Goal: Information Seeking & Learning: Learn about a topic

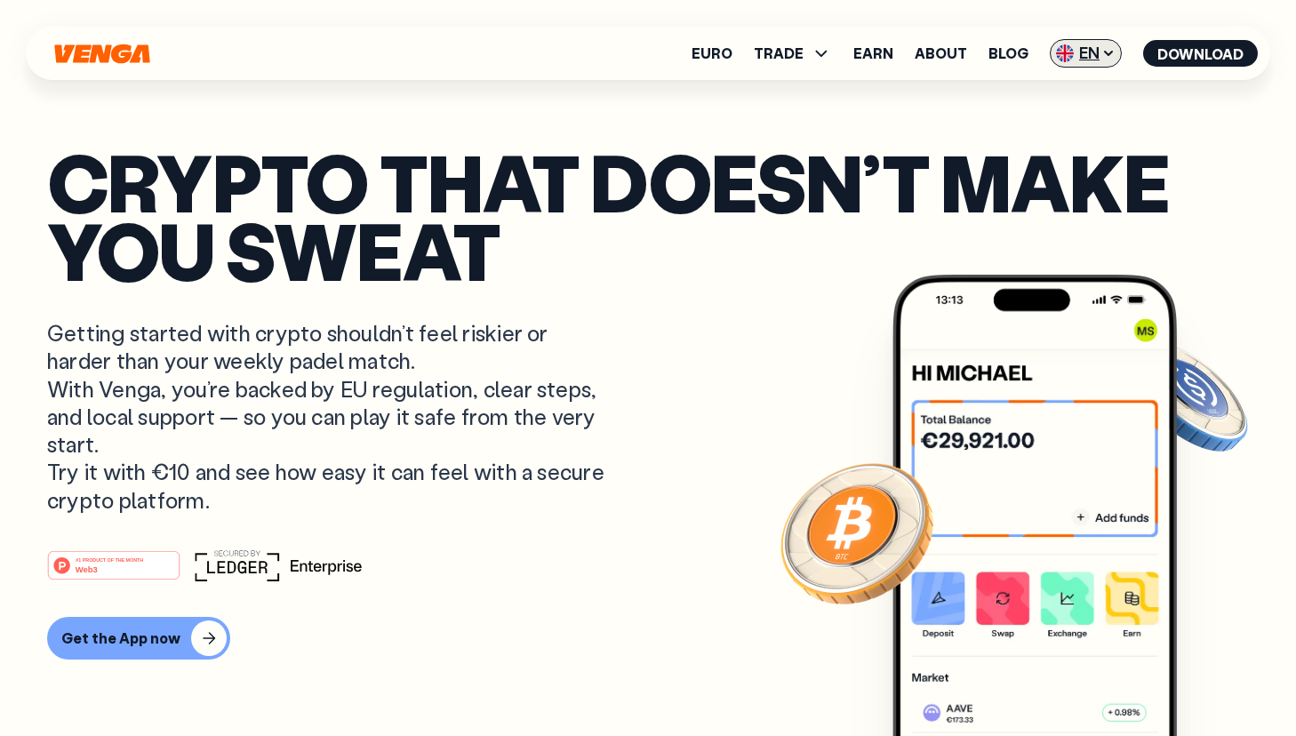
click at [1098, 46] on span "EN" at bounding box center [1086, 53] width 72 height 28
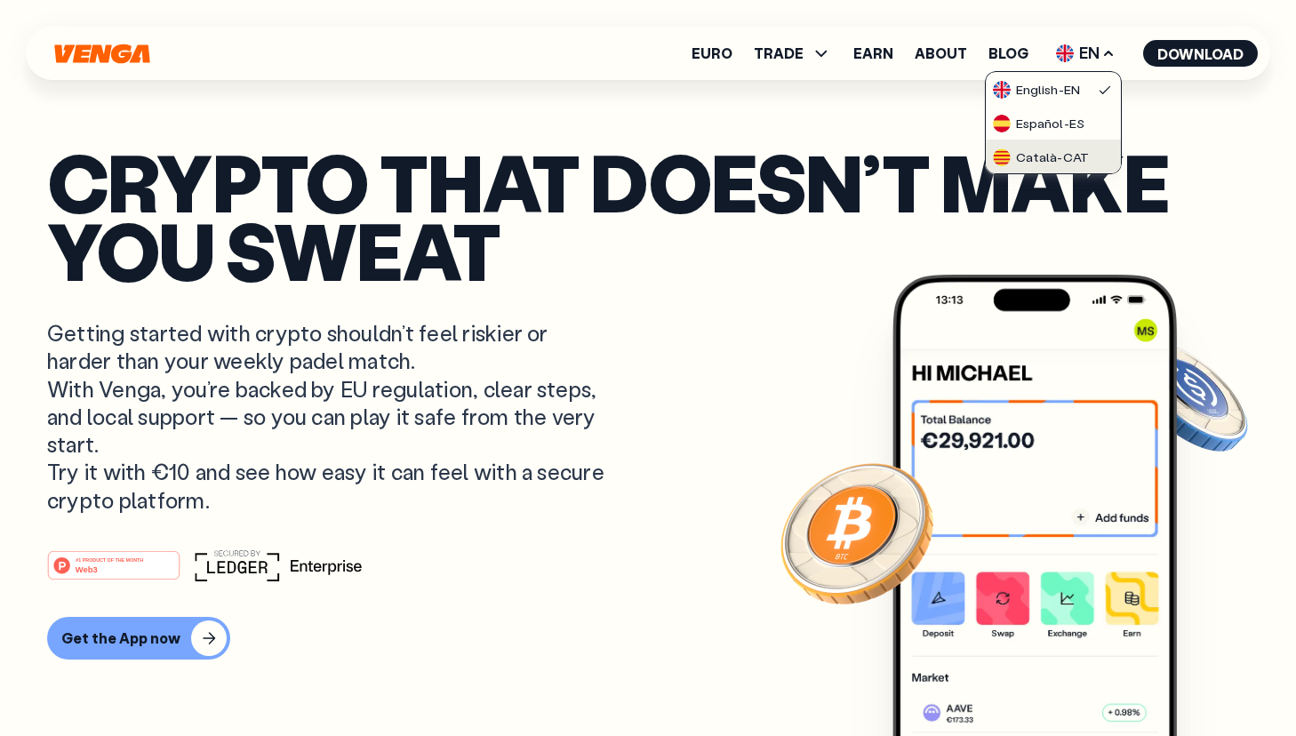
click at [1059, 161] on div "Català - CAT" at bounding box center [1041, 157] width 96 height 18
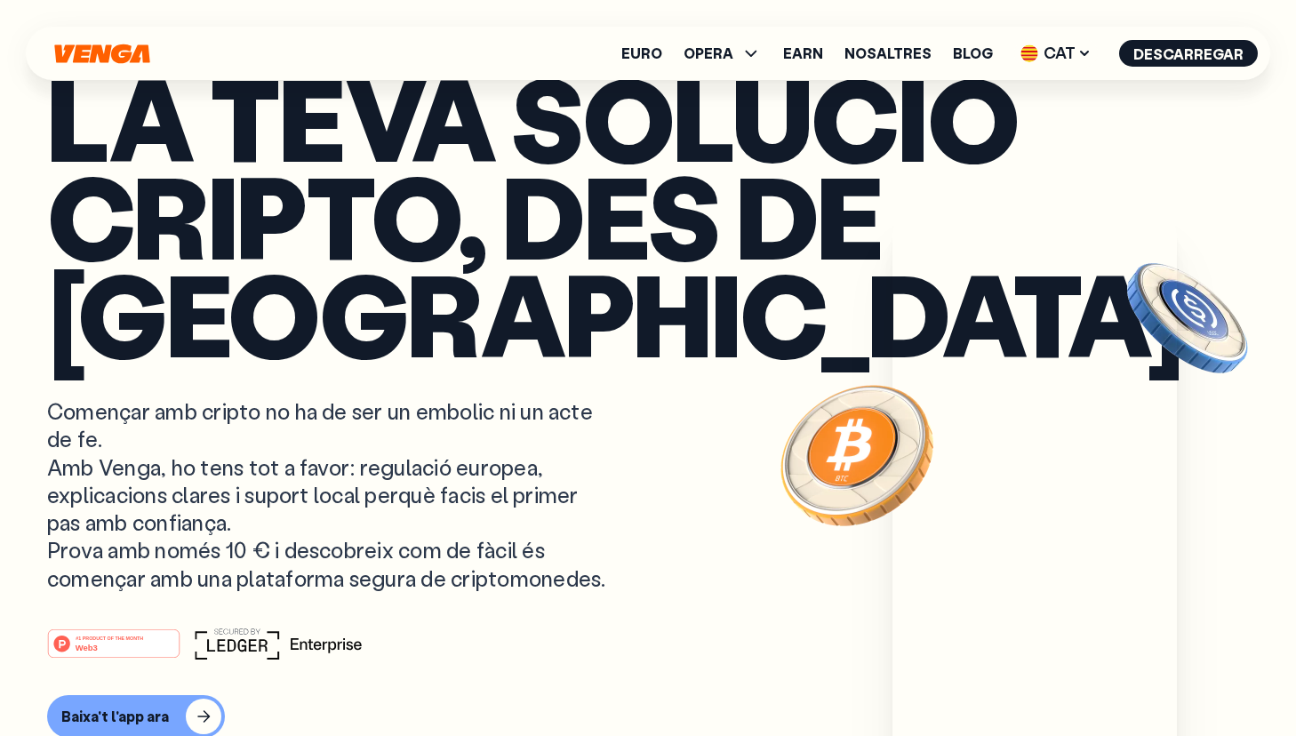
scroll to position [7, 0]
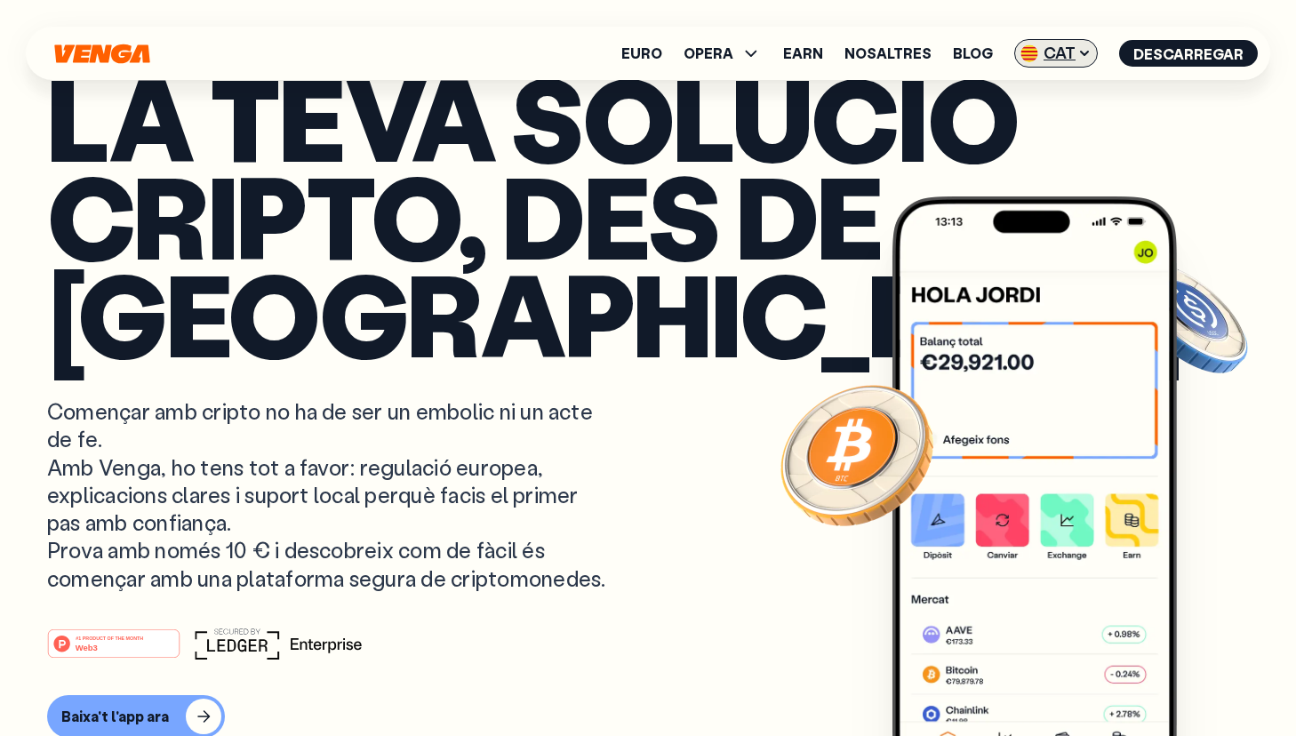
click at [1043, 61] on span "CAT" at bounding box center [1056, 53] width 84 height 28
click at [1070, 52] on span "CAT" at bounding box center [1056, 53] width 84 height 28
click at [1083, 59] on icon at bounding box center [1084, 53] width 14 height 14
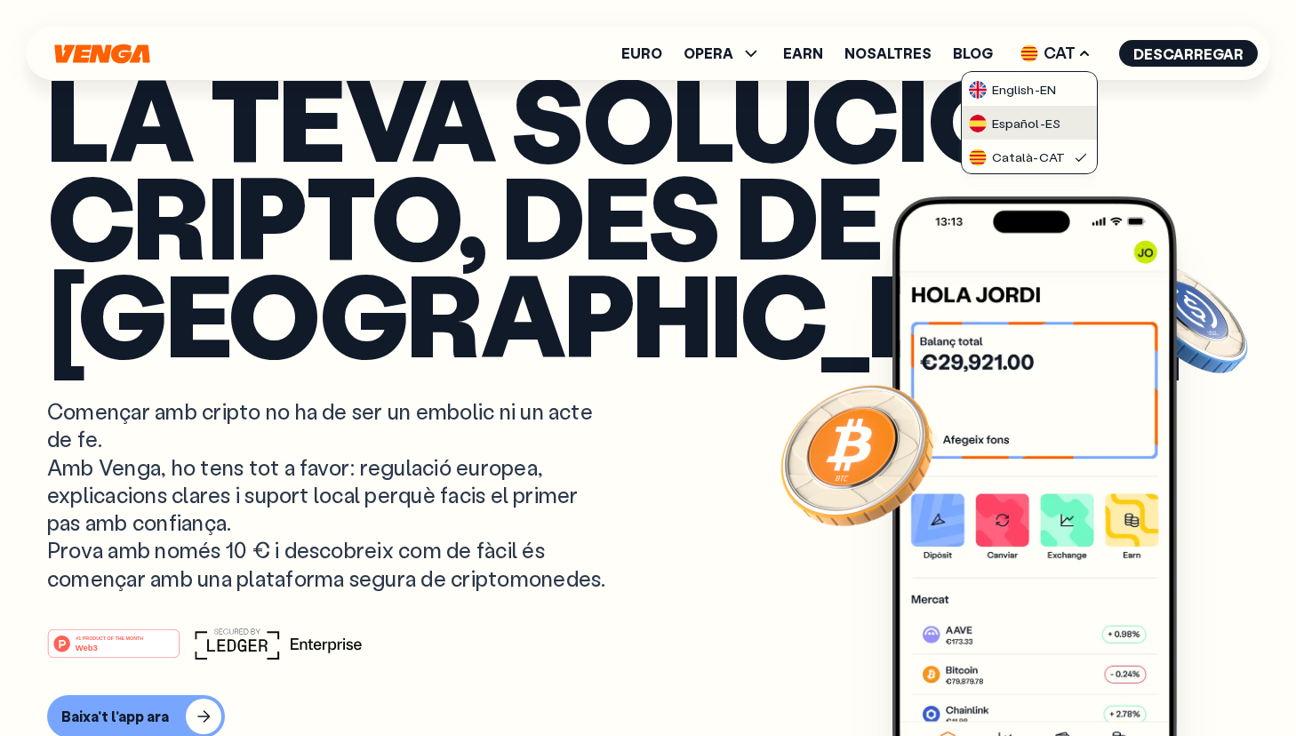
click at [1041, 124] on div "Español - ES" at bounding box center [1015, 124] width 92 height 18
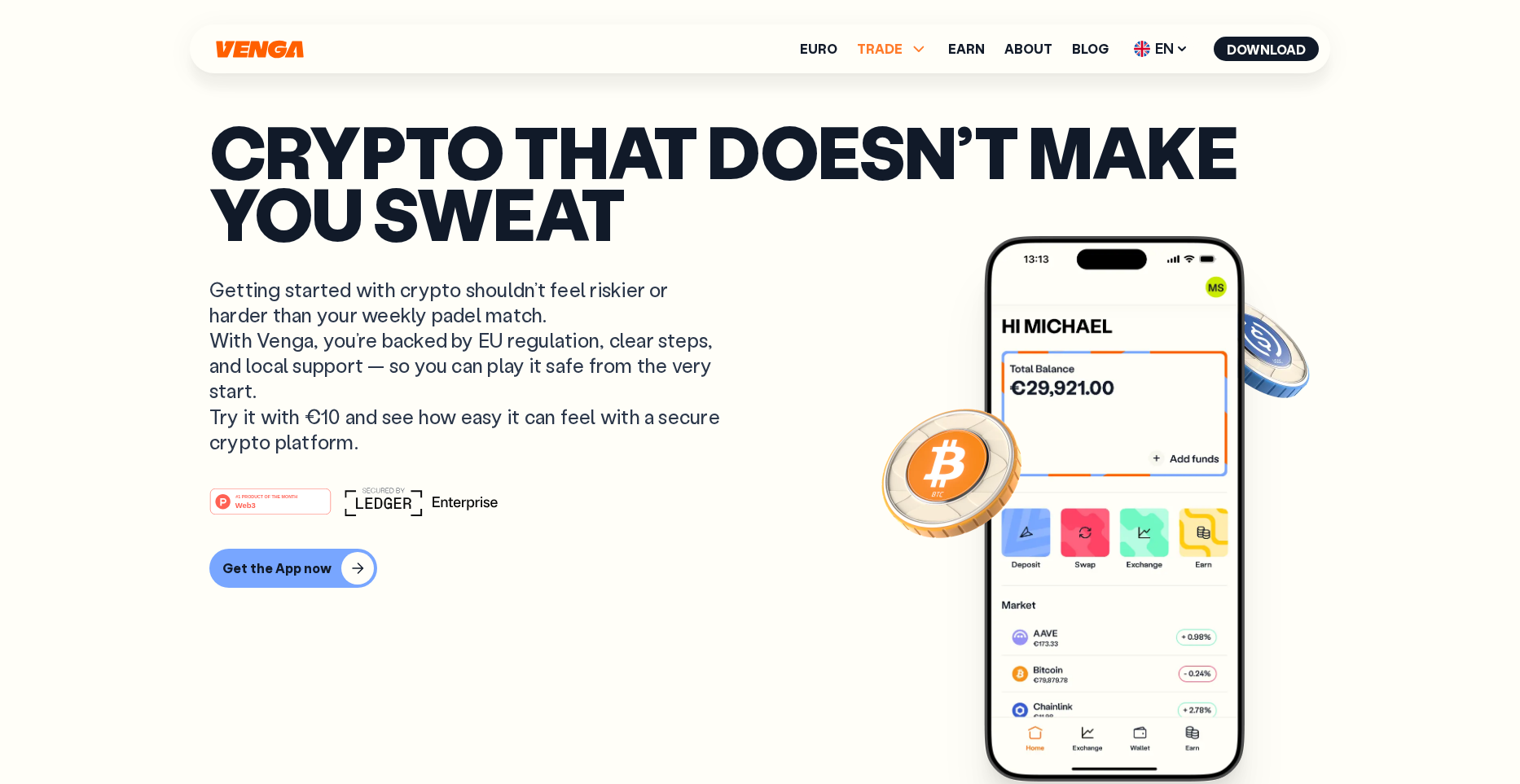
click at [913, 47] on icon at bounding box center [918, 49] width 19 height 19
click at [896, 165] on ul "Buy Sell Swap Exchange" at bounding box center [891, 119] width 87 height 100
click at [899, 158] on link "Exchange" at bounding box center [892, 154] width 64 height 17
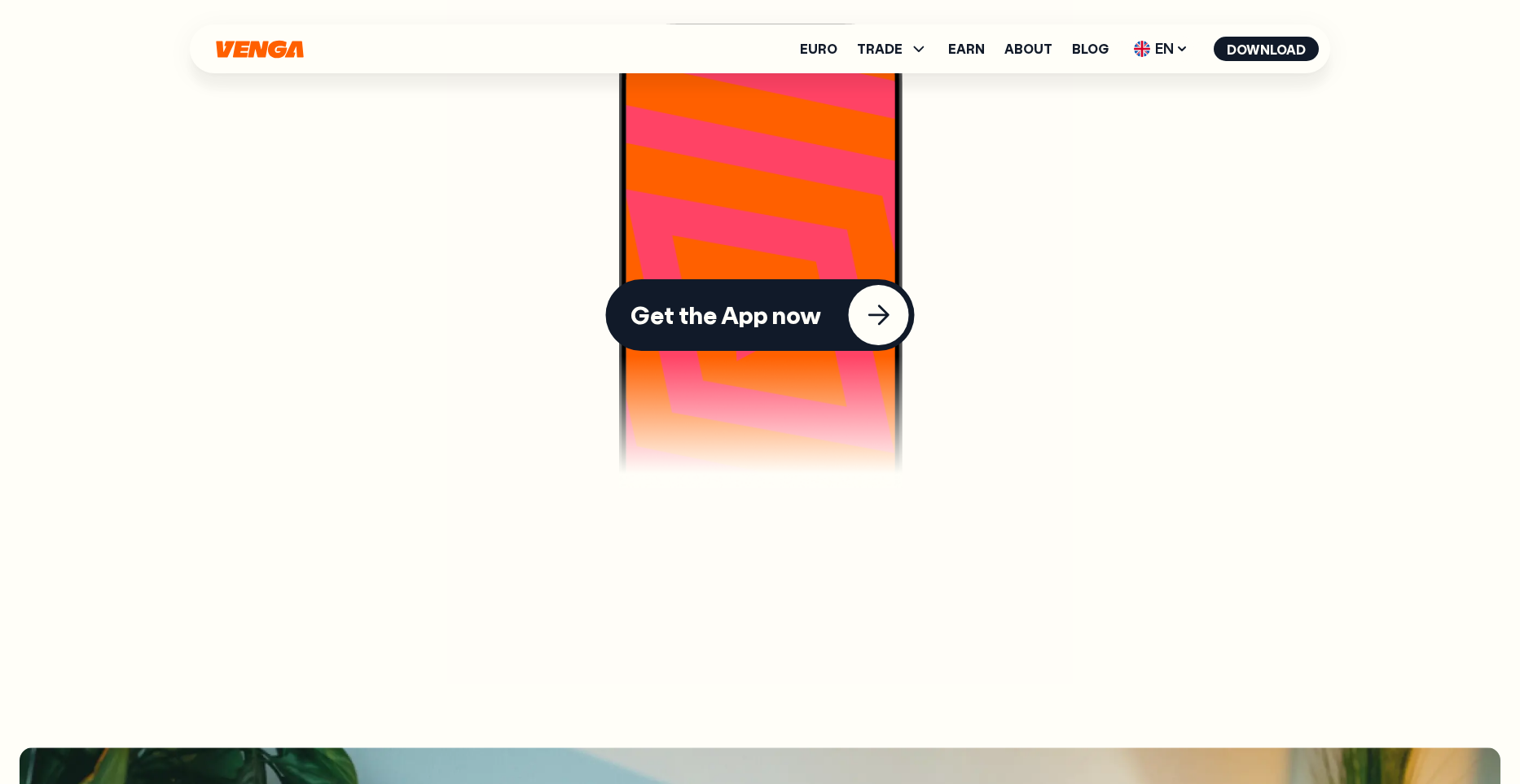
scroll to position [3893, 0]
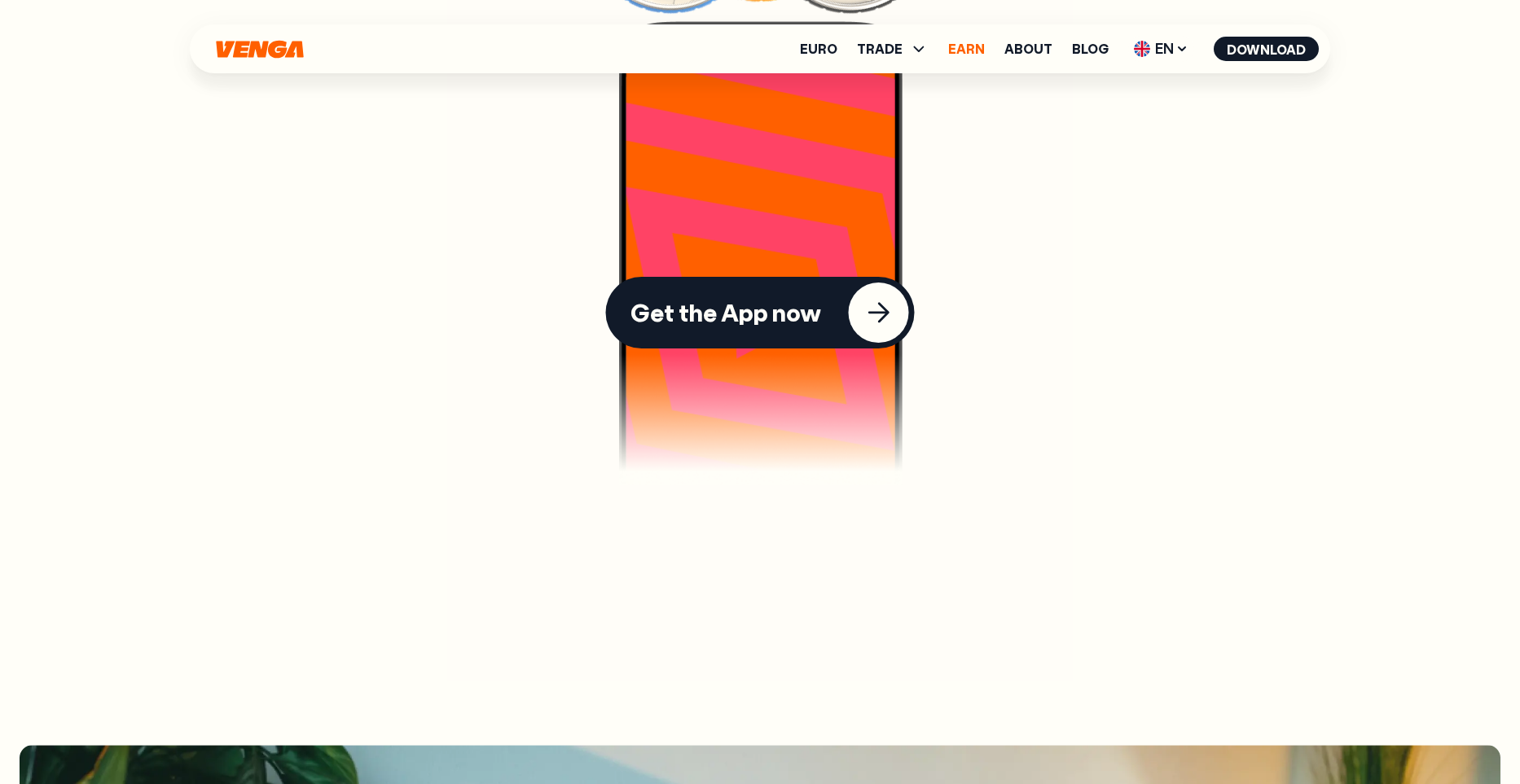
click at [969, 42] on link "Earn" at bounding box center [967, 49] width 37 height 13
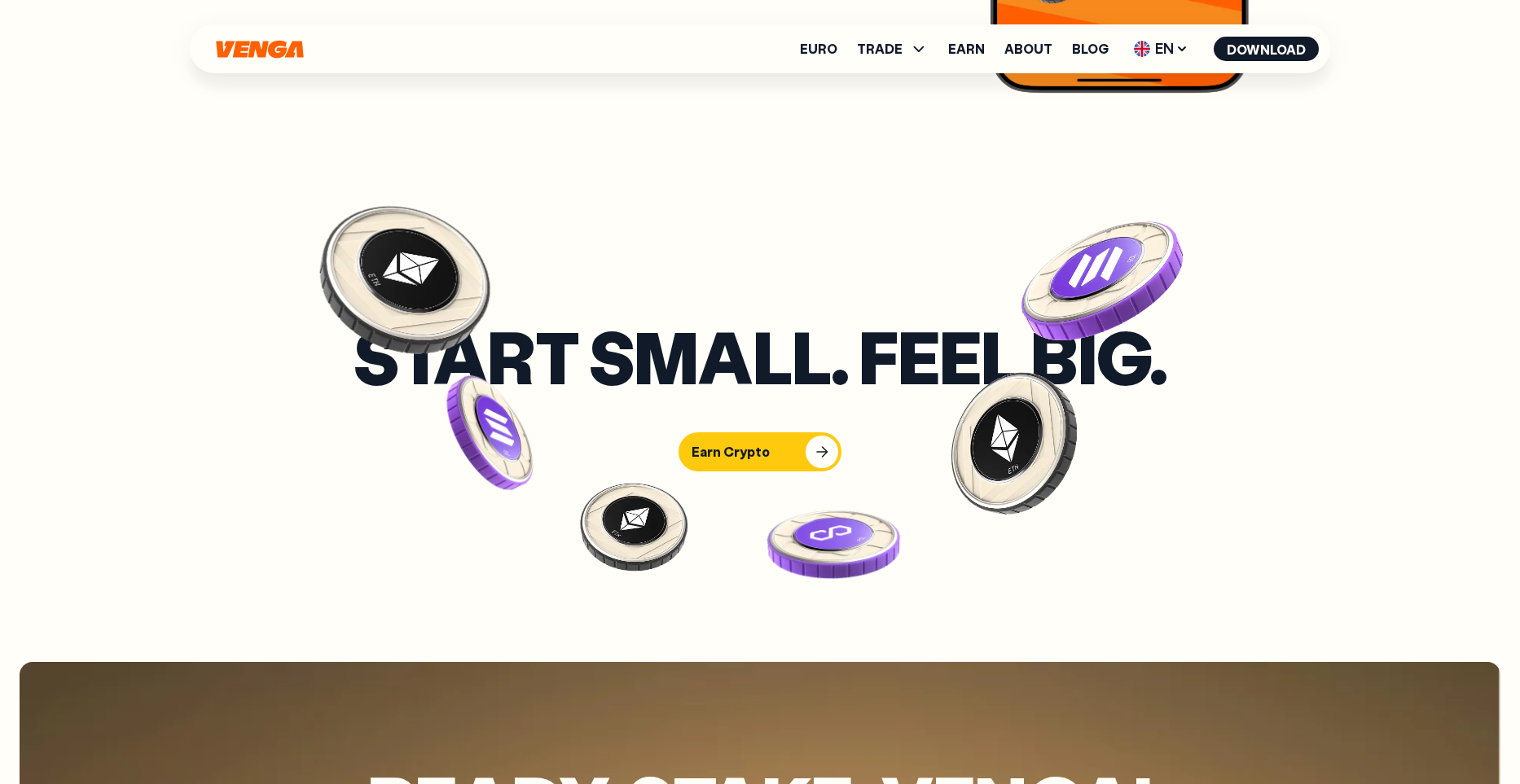
scroll to position [6772, 0]
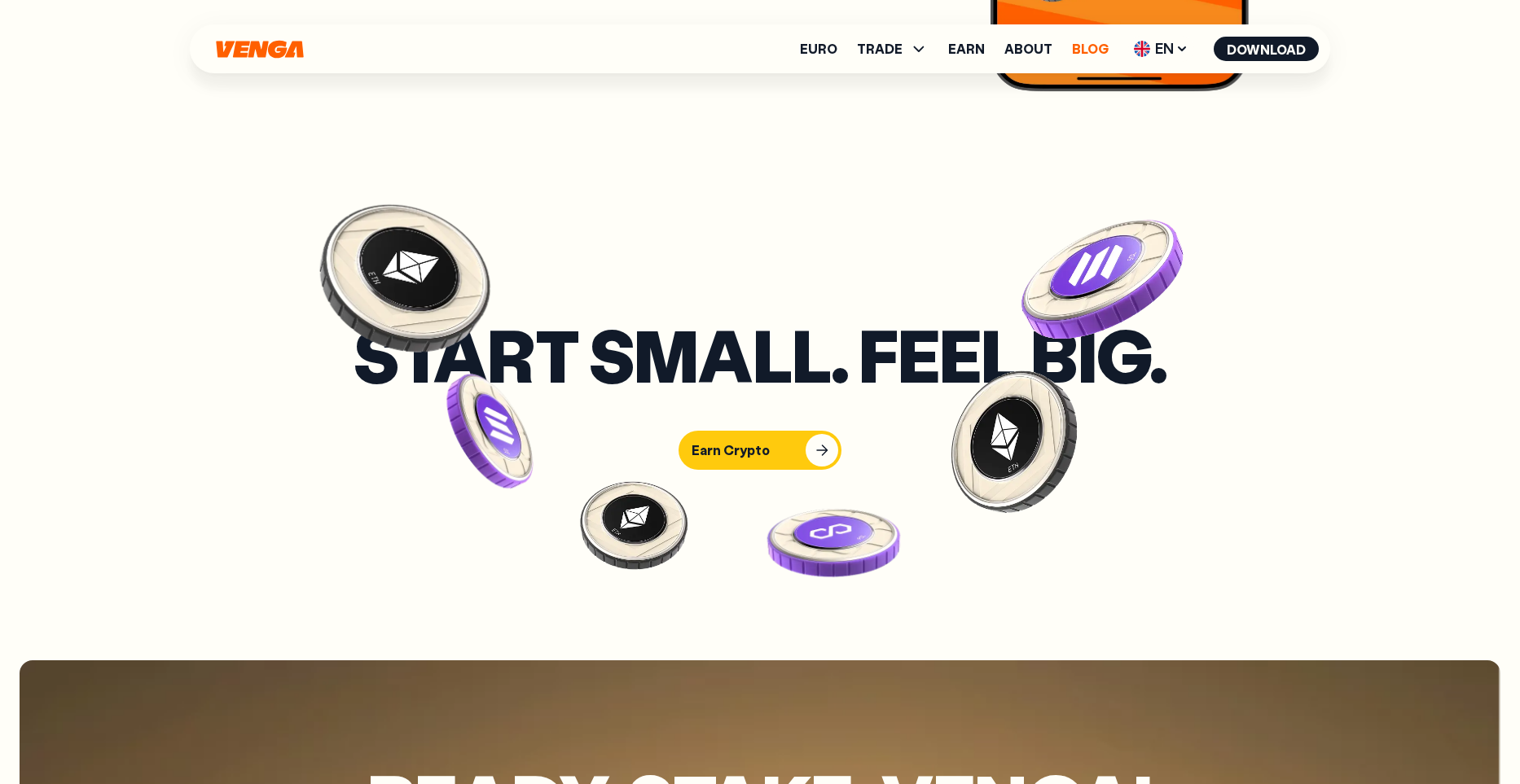
click at [1090, 51] on link "Blog" at bounding box center [1090, 49] width 37 height 13
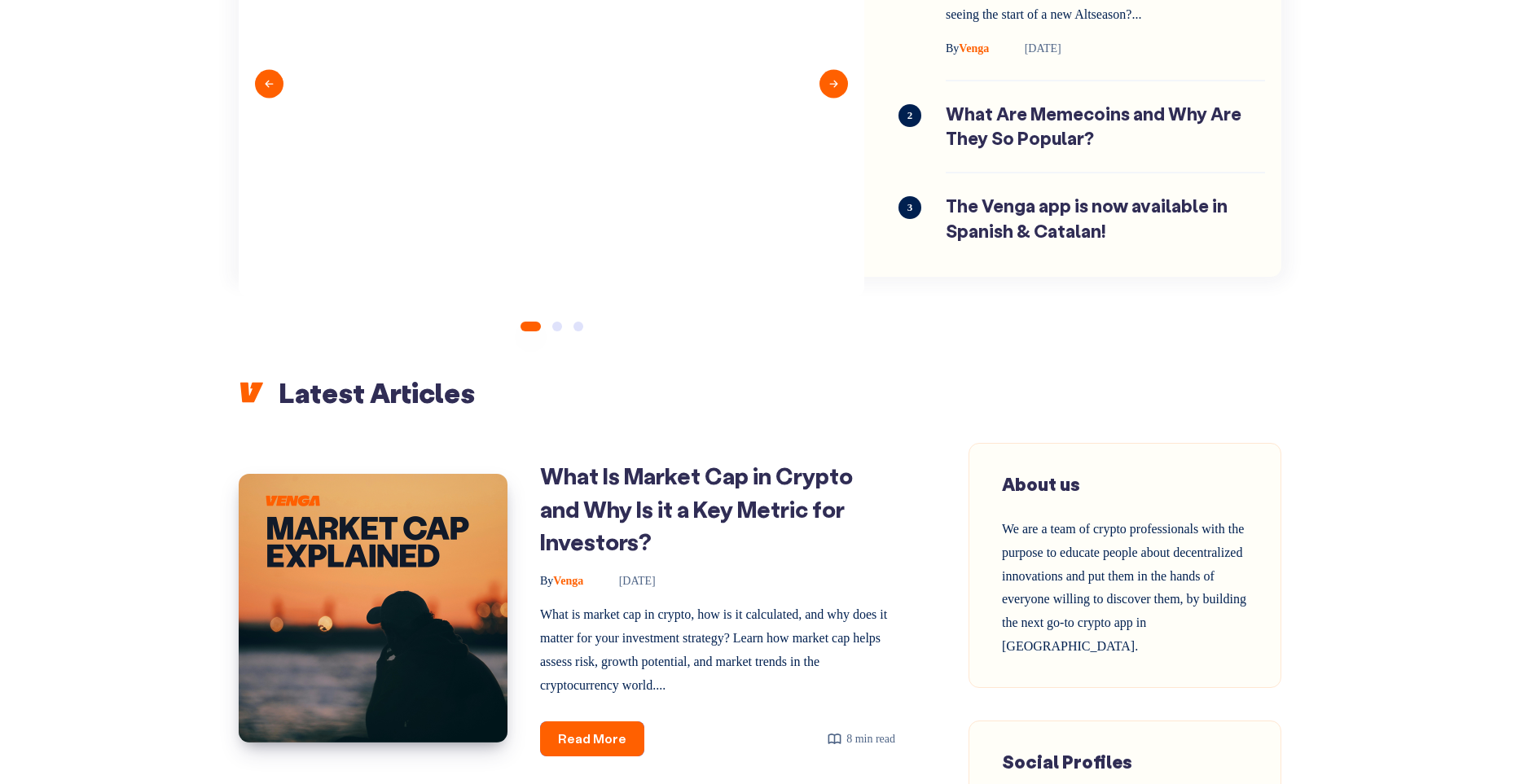
scroll to position [289, 0]
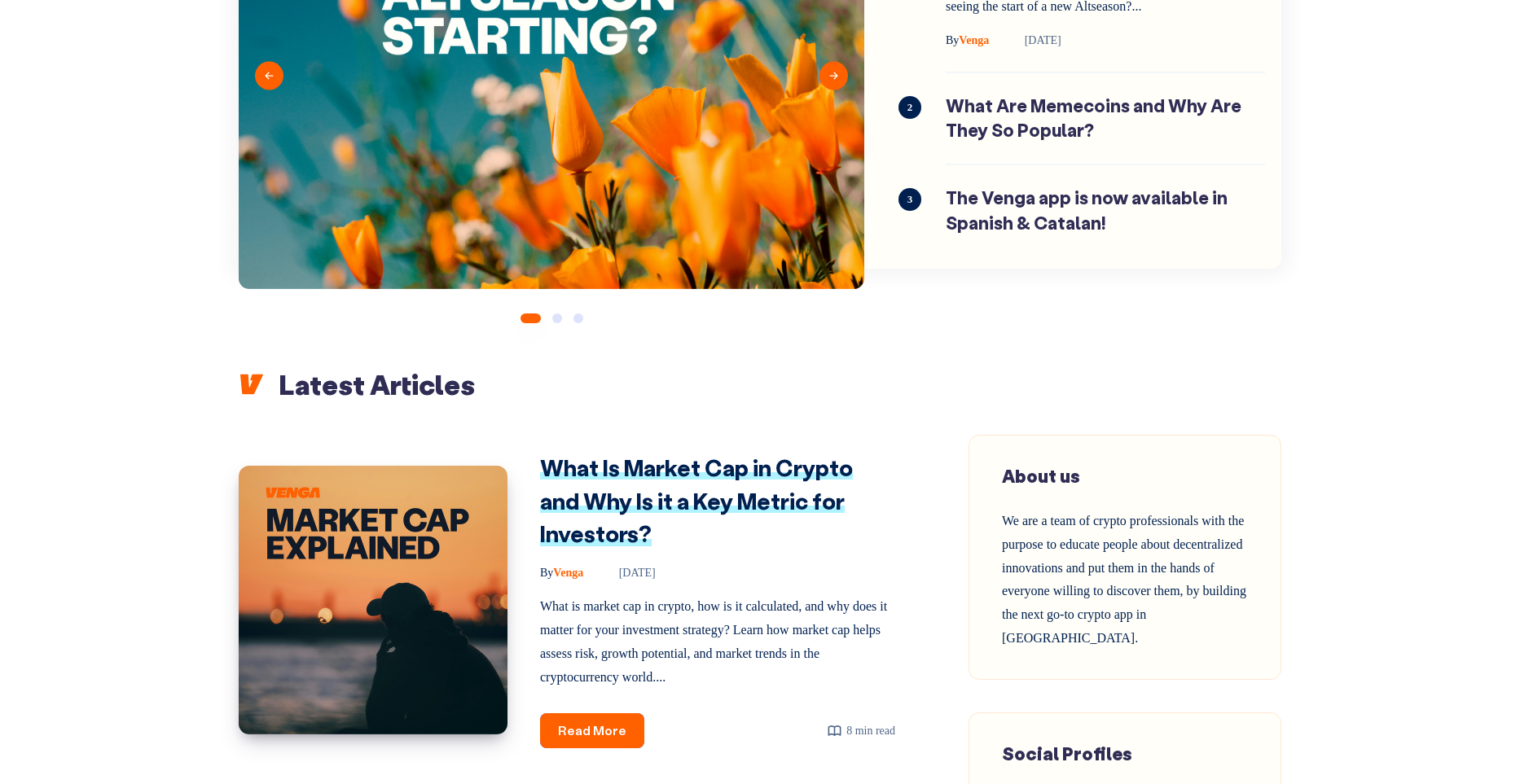
click at [619, 456] on link "What Is Market Cap in Crypto and Why Is it a Key Metric for Investors?" at bounding box center [695, 500] width 312 height 95
